Goal: Contribute content: Contribute content

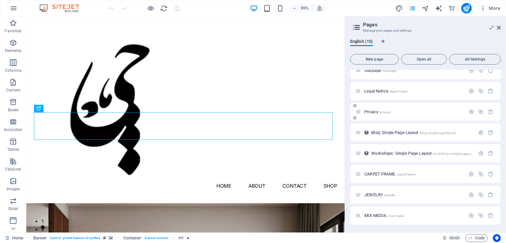
scroll to position [50, 0]
click at [374, 189] on div "JEWELRY /jewelry" at bounding box center [425, 195] width 151 height 18
click at [374, 196] on span "JEWELRY /jewelry" at bounding box center [379, 194] width 31 height 5
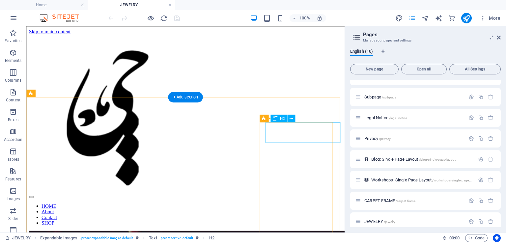
scroll to position [0, 0]
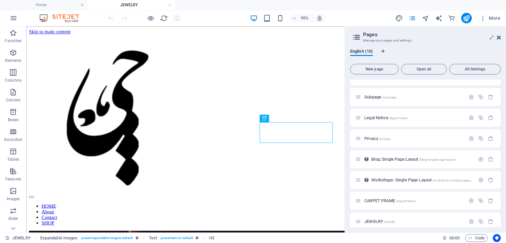
click at [0, 0] on icon at bounding box center [0, 0] width 0 height 0
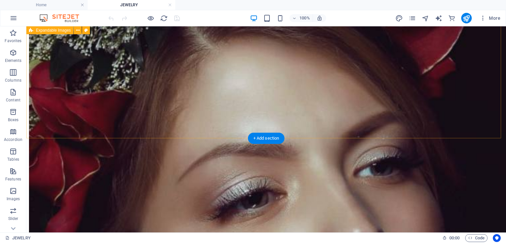
scroll to position [494, 0]
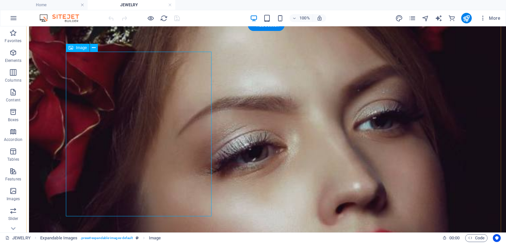
scroll to position [560, 0]
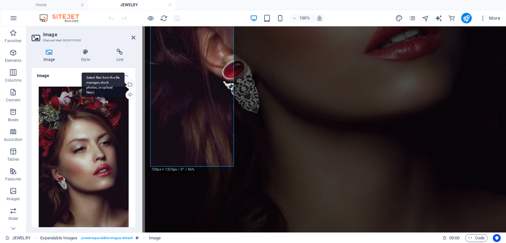
click at [129, 83] on div "Select files from the file manager, stock photos, or upload file(s)" at bounding box center [130, 85] width 10 height 10
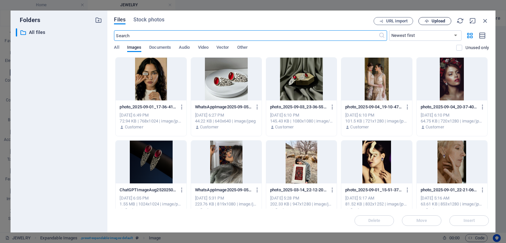
click at [433, 21] on span "Upload" at bounding box center [438, 21] width 14 height 4
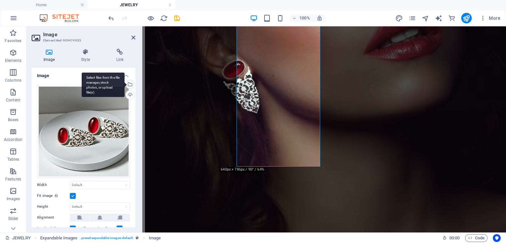
click at [129, 83] on div "Select files from the file manager, stock photos, or upload file(s)" at bounding box center [130, 85] width 10 height 10
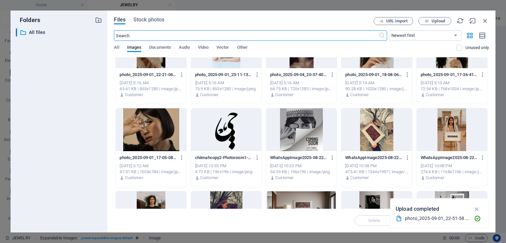
scroll to position [264, 0]
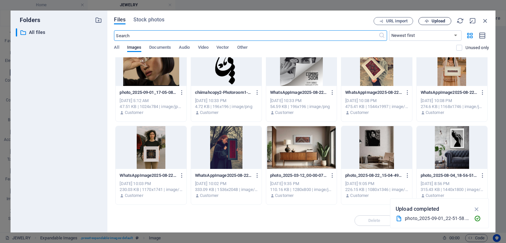
click at [433, 21] on span "Upload" at bounding box center [438, 21] width 14 height 4
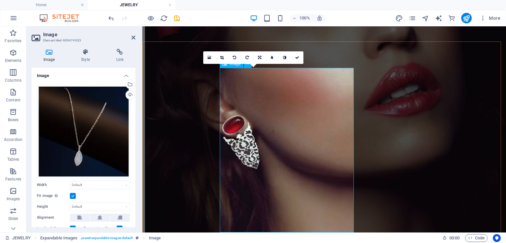
scroll to position [494, 0]
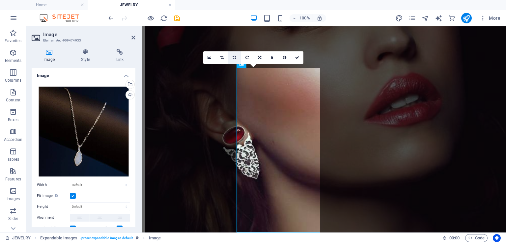
click at [236, 56] on icon at bounding box center [234, 58] width 3 height 4
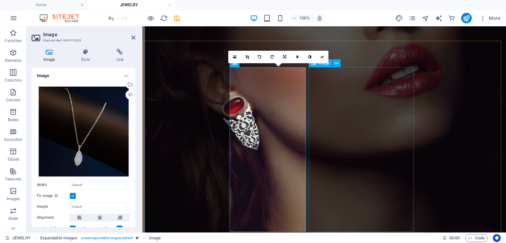
scroll to position [560, 0]
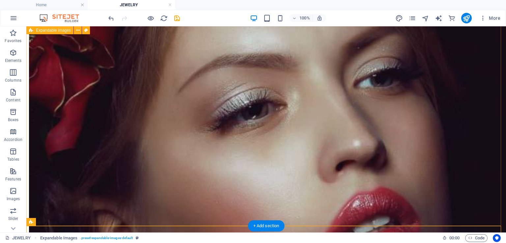
scroll to position [527, 0]
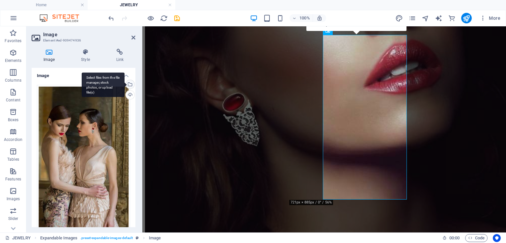
click at [129, 85] on div "Select files from the file manager, stock photos, or upload file(s)" at bounding box center [130, 85] width 10 height 10
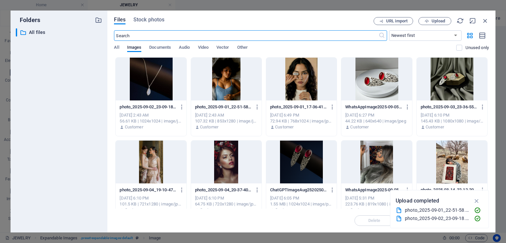
scroll to position [0, 0]
click at [236, 82] on div at bounding box center [226, 79] width 70 height 43
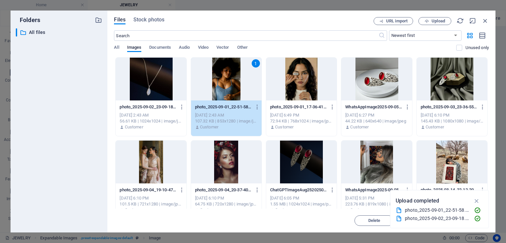
click at [236, 82] on div "1" at bounding box center [226, 79] width 70 height 43
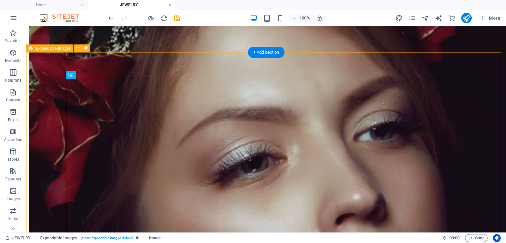
scroll to position [428, 0]
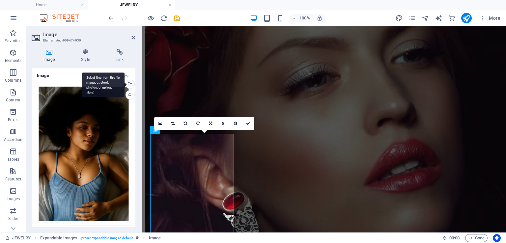
click at [132, 85] on div "Select files from the file manager, stock photos, or upload file(s)" at bounding box center [130, 85] width 10 height 10
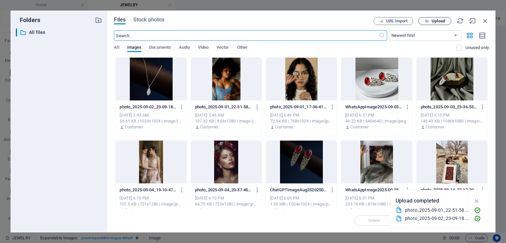
click at [435, 20] on span "Upload" at bounding box center [438, 21] width 14 height 4
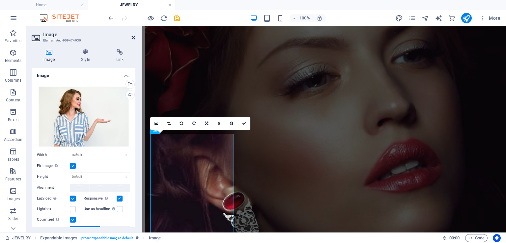
click at [135, 36] on icon at bounding box center [133, 37] width 4 height 5
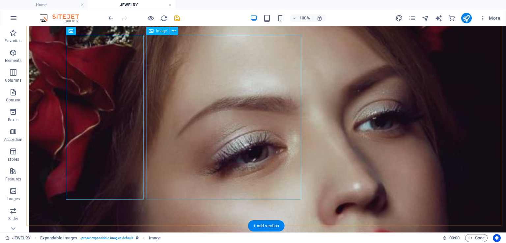
scroll to position [527, 0]
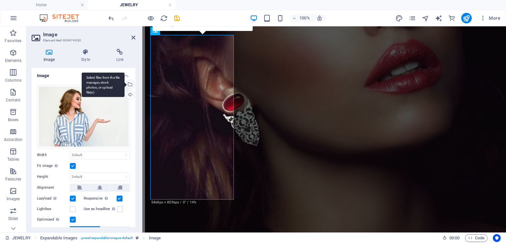
click at [129, 84] on div "Select files from the file manager, stock photos, or upload file(s)" at bounding box center [130, 85] width 10 height 10
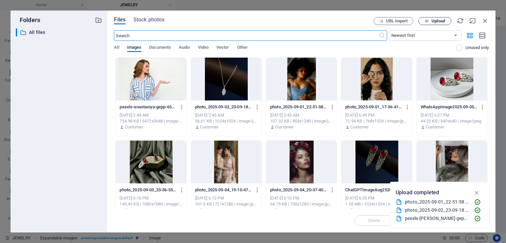
click at [427, 23] on button "Upload" at bounding box center [434, 21] width 33 height 8
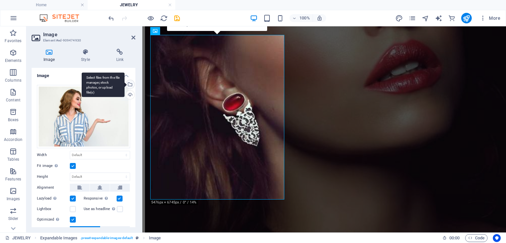
click at [130, 83] on div "Select files from the file manager, stock photos, or upload file(s)" at bounding box center [130, 85] width 10 height 10
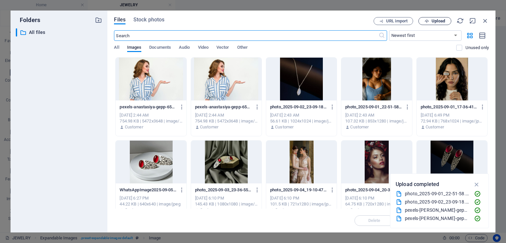
click at [430, 19] on span "Upload" at bounding box center [434, 21] width 27 height 4
